Goal: Obtain resource: Obtain resource

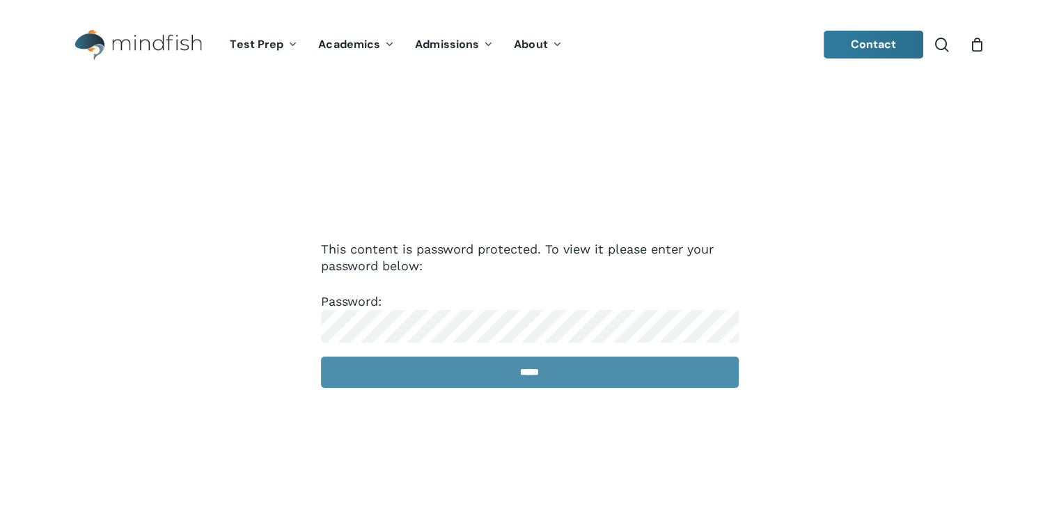
click at [428, 380] on input "*****" at bounding box center [530, 372] width 418 height 31
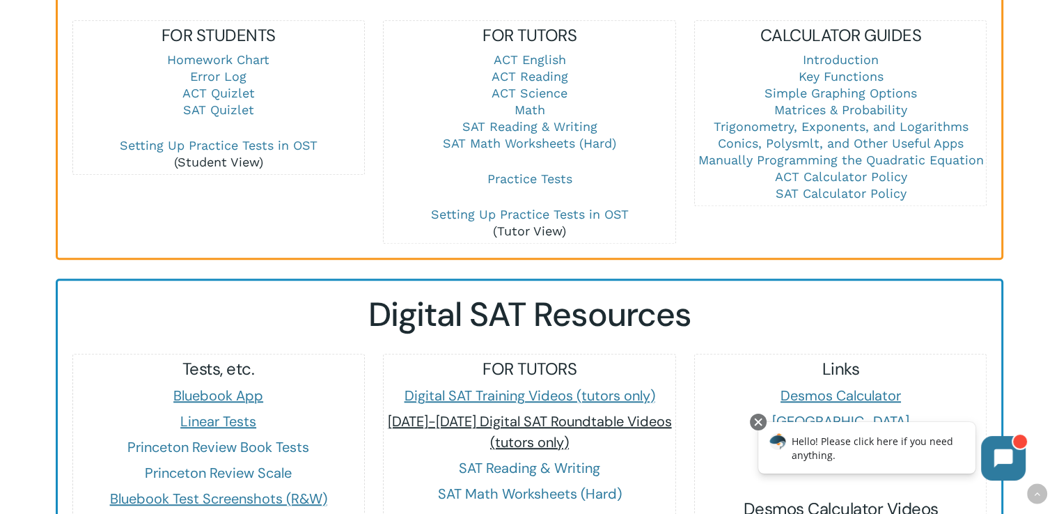
scroll to position [1184, 0]
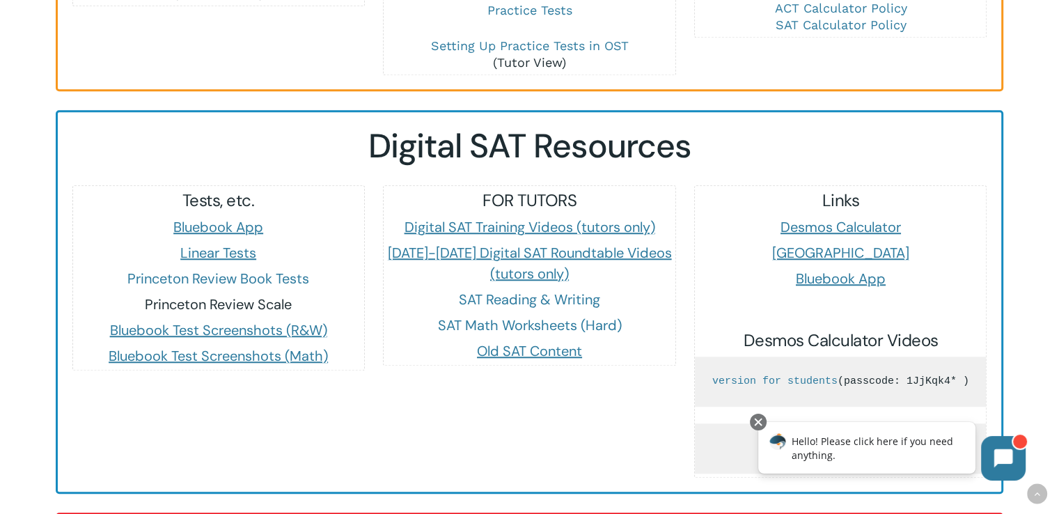
click at [201, 296] on link "Princeton Review Scale" at bounding box center [218, 304] width 147 height 18
